Goal: Task Accomplishment & Management: Manage account settings

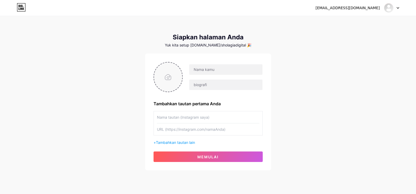
click at [168, 78] on input "file" at bounding box center [168, 76] width 28 height 29
type input "C:\fakepath\NAVY SHOLA.png"
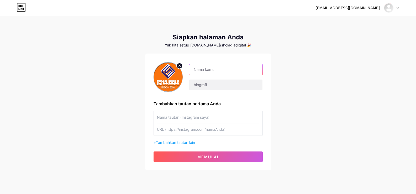
click at [211, 69] on input "text" at bounding box center [225, 69] width 73 height 10
type input "Sholagia Digital"
click at [209, 85] on input "text" at bounding box center [225, 85] width 73 height 10
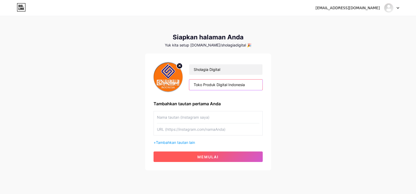
type input "Toko Produk Digital Indonesia"
click at [208, 156] on font "memulai" at bounding box center [207, 157] width 21 height 4
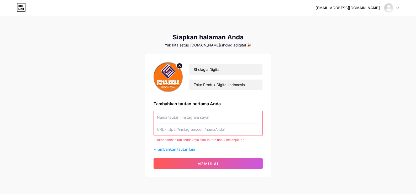
click at [171, 118] on input "text" at bounding box center [208, 117] width 102 height 12
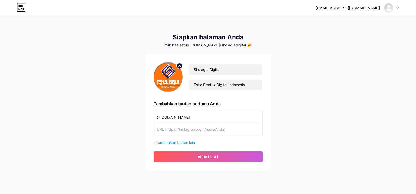
type input "@[DOMAIN_NAME]"
click at [171, 130] on input "text" at bounding box center [208, 129] width 102 height 12
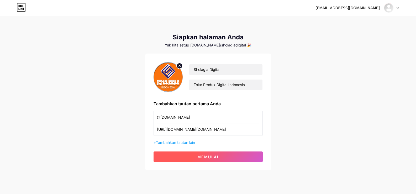
type input "[URL][DOMAIN_NAME][DOMAIN_NAME]"
click at [180, 156] on button "memulai" at bounding box center [208, 156] width 109 height 10
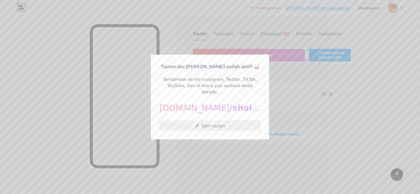
click at [205, 123] on font "Salin tautan" at bounding box center [212, 125] width 23 height 5
click at [283, 90] on div at bounding box center [210, 97] width 420 height 194
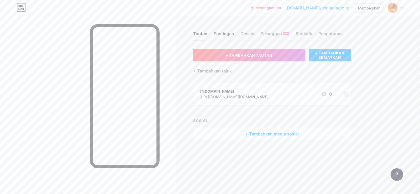
click at [227, 32] on font "Postingan" at bounding box center [224, 33] width 20 height 5
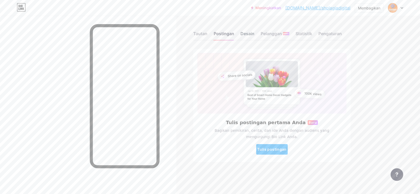
click at [249, 35] on font "Desain" at bounding box center [247, 33] width 14 height 5
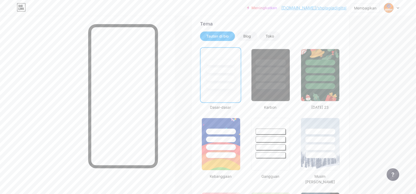
scroll to position [105, 0]
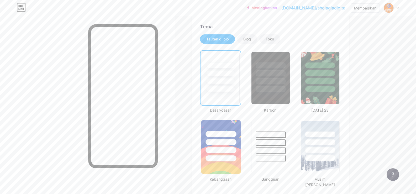
click at [218, 124] on div at bounding box center [220, 140] width 39 height 41
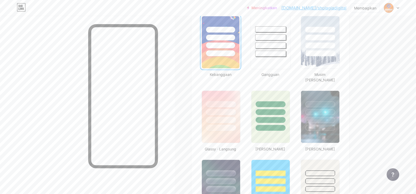
scroll to position [210, 0]
click at [228, 93] on div at bounding box center [220, 110] width 39 height 41
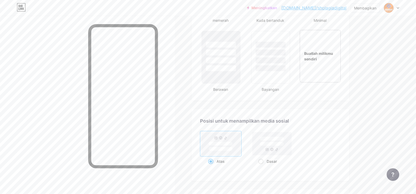
scroll to position [624, 0]
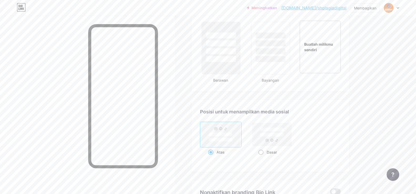
click at [276, 145] on rect at bounding box center [271, 134] width 39 height 23
click at [262, 157] on input "Dasar" at bounding box center [259, 158] width 3 height 3
radio input "true"
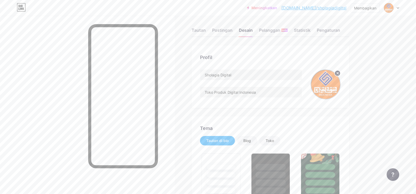
scroll to position [0, 0]
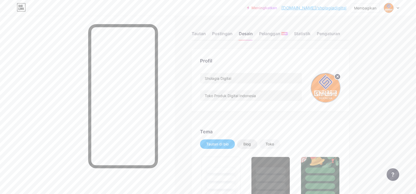
click at [249, 145] on font "Blog" at bounding box center [247, 144] width 8 height 4
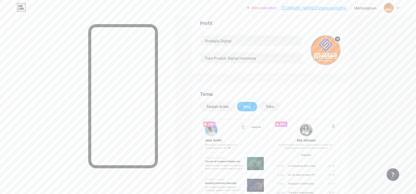
scroll to position [79, 0]
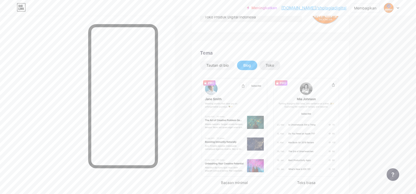
click at [272, 67] on font "Toko" at bounding box center [270, 65] width 8 height 4
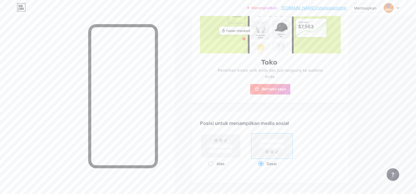
scroll to position [184, 0]
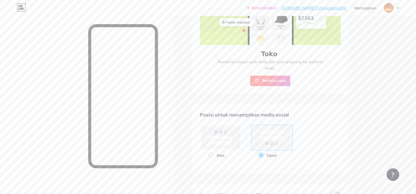
click at [273, 78] on font "Beritahu saya" at bounding box center [274, 80] width 24 height 4
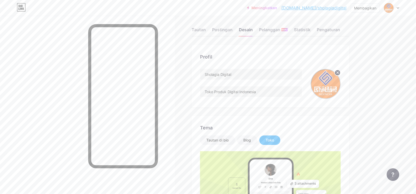
scroll to position [0, 0]
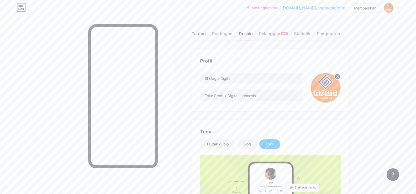
click at [201, 34] on font "Tautan" at bounding box center [199, 33] width 14 height 5
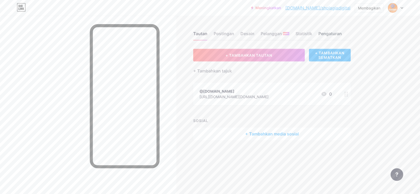
click at [332, 33] on font "Pengaturan" at bounding box center [329, 33] width 23 height 5
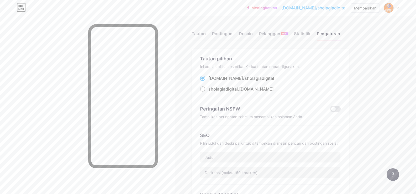
click at [205, 88] on span at bounding box center [202, 88] width 5 height 5
click at [208, 92] on input "sholagiadigital .[DOMAIN_NAME]" at bounding box center [209, 93] width 3 height 3
radio input "true"
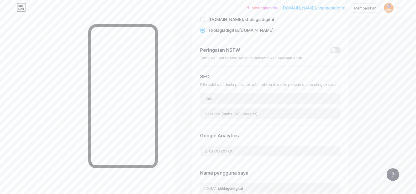
scroll to position [52, 0]
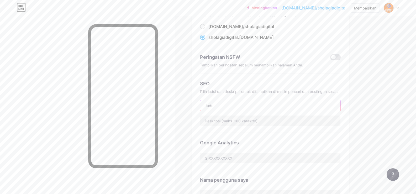
click at [222, 106] on input "text" at bounding box center [270, 105] width 140 height 10
type input "Digital Product"
click at [226, 120] on input "text" at bounding box center [270, 120] width 140 height 10
type input "A"
type input "Produk Digital Autocuan"
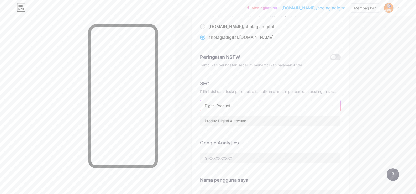
drag, startPoint x: 233, startPoint y: 105, endPoint x: 202, endPoint y: 105, distance: 31.0
click at [202, 105] on input "Digital Product" at bounding box center [270, 105] width 140 height 10
click at [271, 136] on div "Google Analytics" at bounding box center [270, 151] width 141 height 37
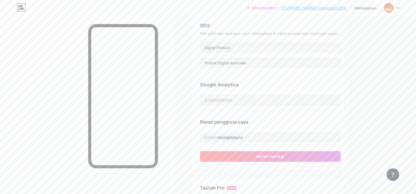
scroll to position [130, 0]
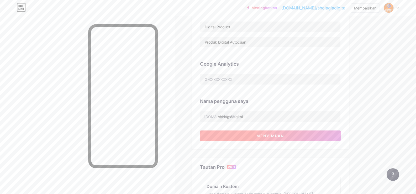
click at [264, 135] on font "Menyimpan" at bounding box center [270, 136] width 28 height 4
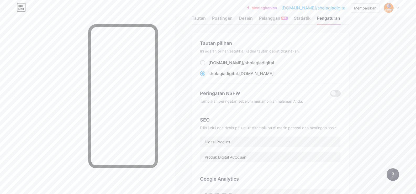
scroll to position [0, 0]
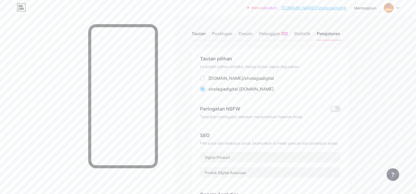
click at [204, 33] on font "Tautan" at bounding box center [199, 33] width 14 height 5
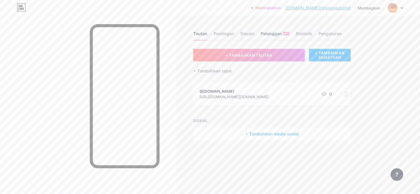
click at [275, 34] on font "Pelanggan" at bounding box center [271, 33] width 21 height 5
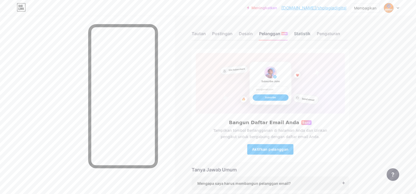
click at [302, 34] on font "Statistik" at bounding box center [302, 33] width 17 height 5
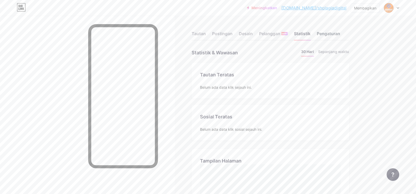
click at [330, 31] on div "Pengaturan" at bounding box center [328, 34] width 23 height 9
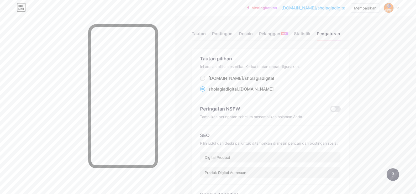
click at [398, 8] on icon at bounding box center [398, 7] width 2 height 1
click at [223, 32] on font "Postingan" at bounding box center [222, 33] width 20 height 5
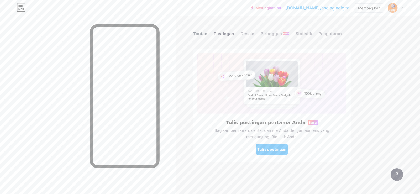
click at [196, 35] on font "Tautan" at bounding box center [200, 33] width 14 height 5
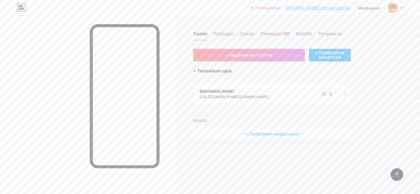
click at [195, 71] on font "+ Tambahkan tajuk" at bounding box center [212, 70] width 39 height 5
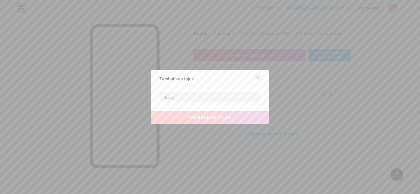
click at [258, 76] on icon at bounding box center [258, 77] width 3 height 3
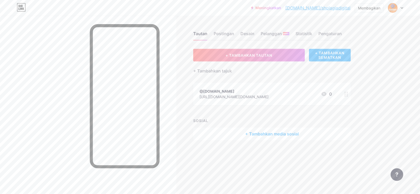
click at [318, 52] on font "+ TAMBAHKAN SEMATKAN" at bounding box center [329, 55] width 29 height 9
click at [387, 50] on div "Meningkatkan [DOMAIN_NAME]/sholag... [DOMAIN_NAME]/sholagiadigital Membagikan B…" at bounding box center [210, 97] width 420 height 194
click at [386, 48] on div "Meningkatkan [DOMAIN_NAME]/sholag... [DOMAIN_NAME]/sholagiadigital Membagikan B…" at bounding box center [210, 97] width 420 height 194
